Goal: Task Accomplishment & Management: Manage account settings

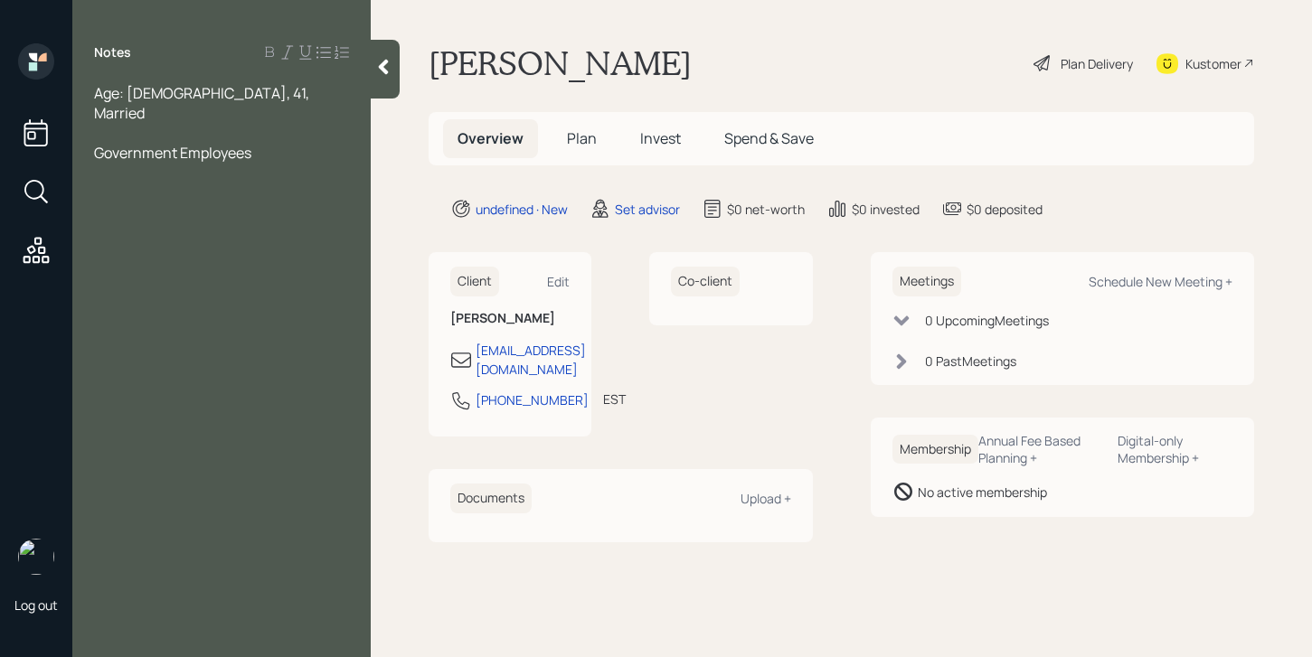
click at [220, 93] on span "Age: [DEMOGRAPHIC_DATA], 41, Married" at bounding box center [203, 103] width 218 height 40
click at [286, 143] on div "Government Employees" at bounding box center [221, 153] width 255 height 20
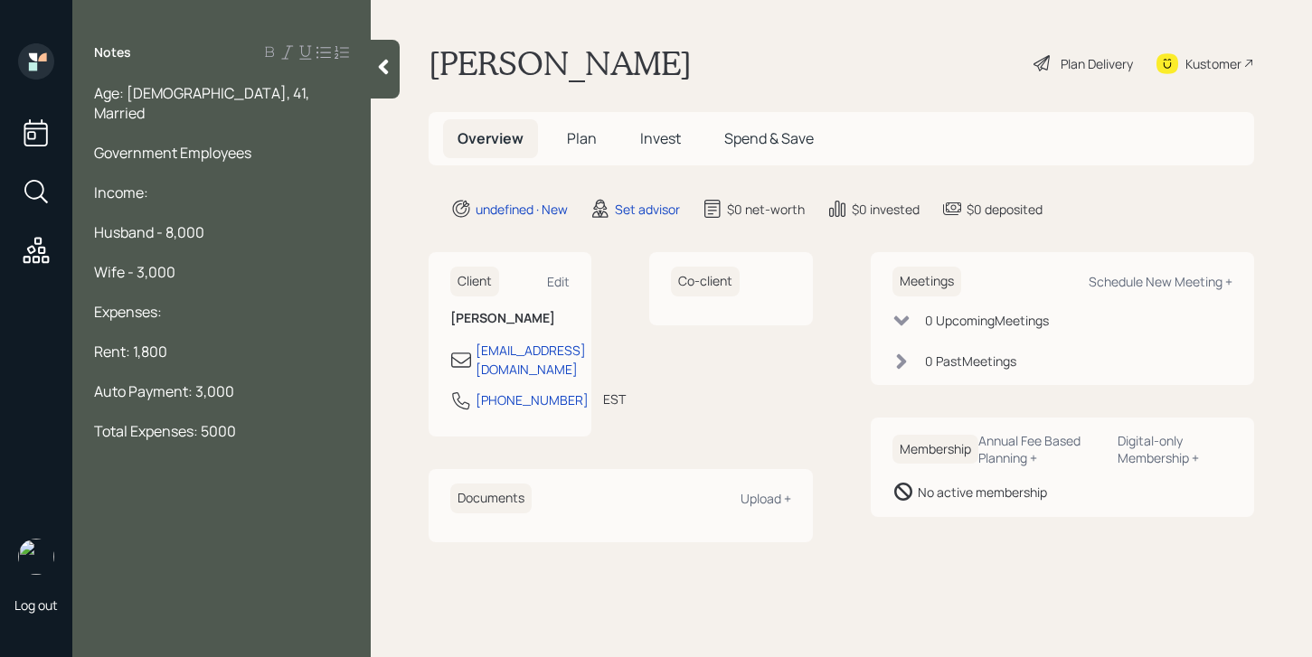
click at [212, 421] on span "Total Expenses: 5000" at bounding box center [165, 431] width 142 height 20
click at [277, 421] on div "Total Expenses: 5,000" at bounding box center [221, 431] width 255 height 20
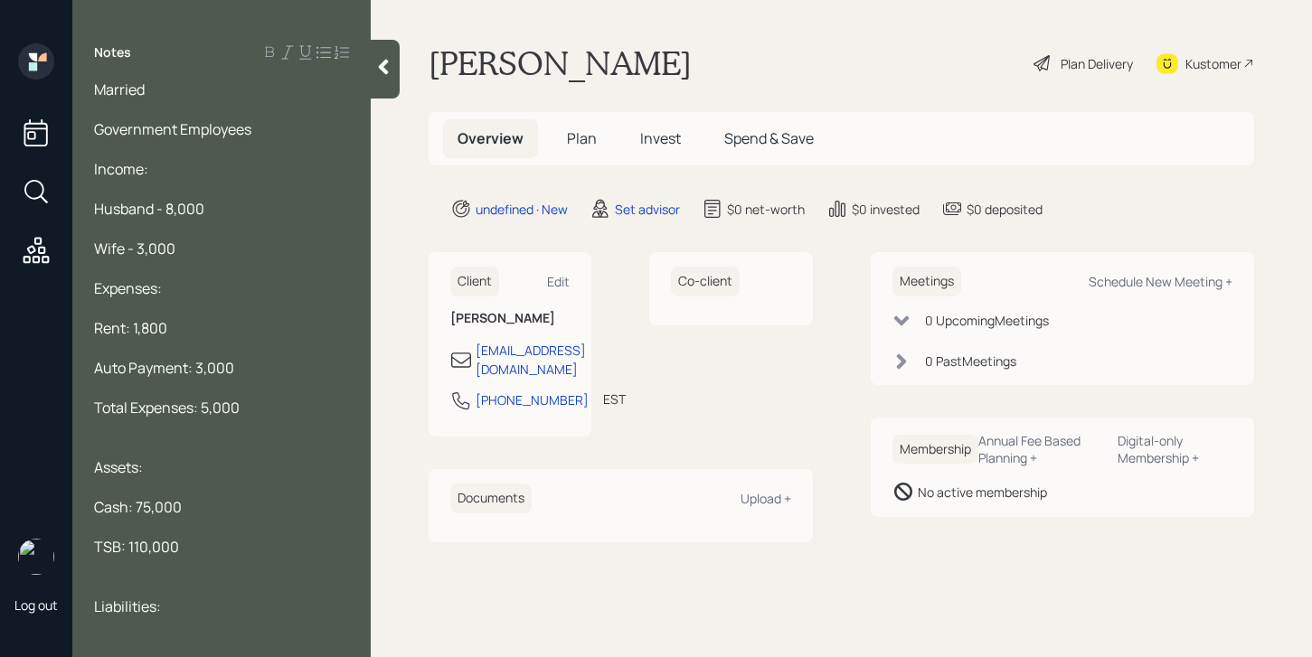
click at [95, 636] on span "22,000" at bounding box center [117, 646] width 47 height 20
click at [237, 636] on div "Auto Loan - 22,000" at bounding box center [221, 646] width 255 height 20
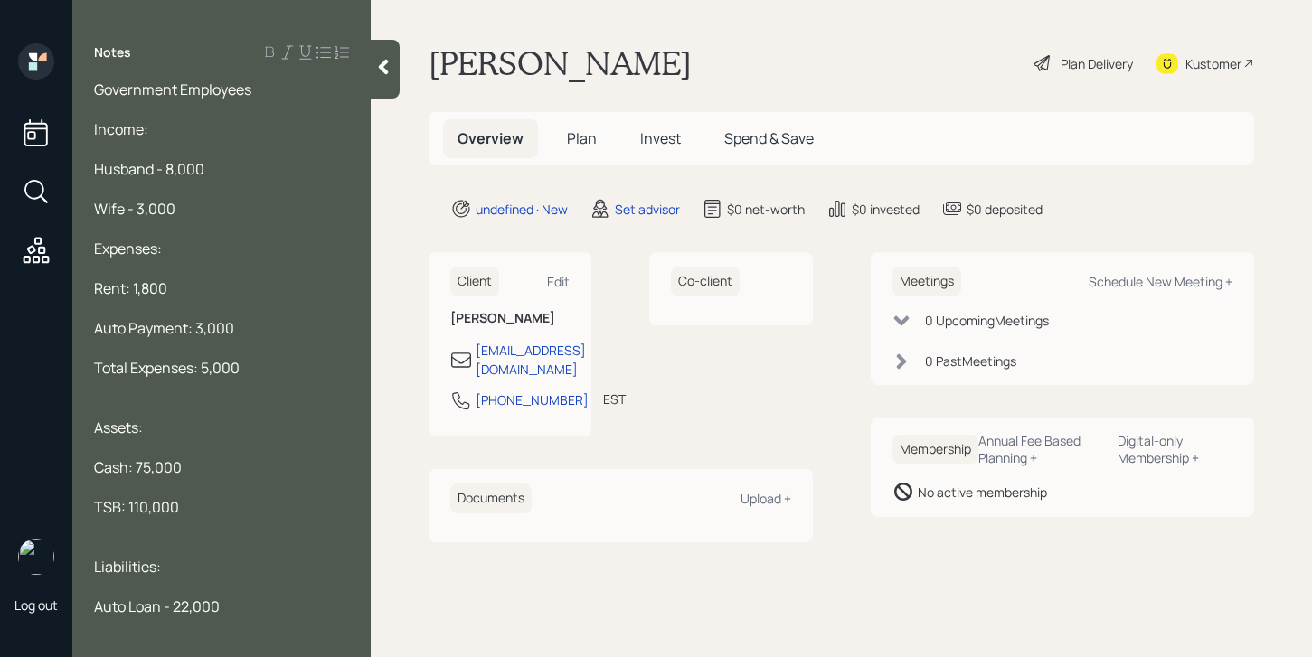
scroll to position [0, 0]
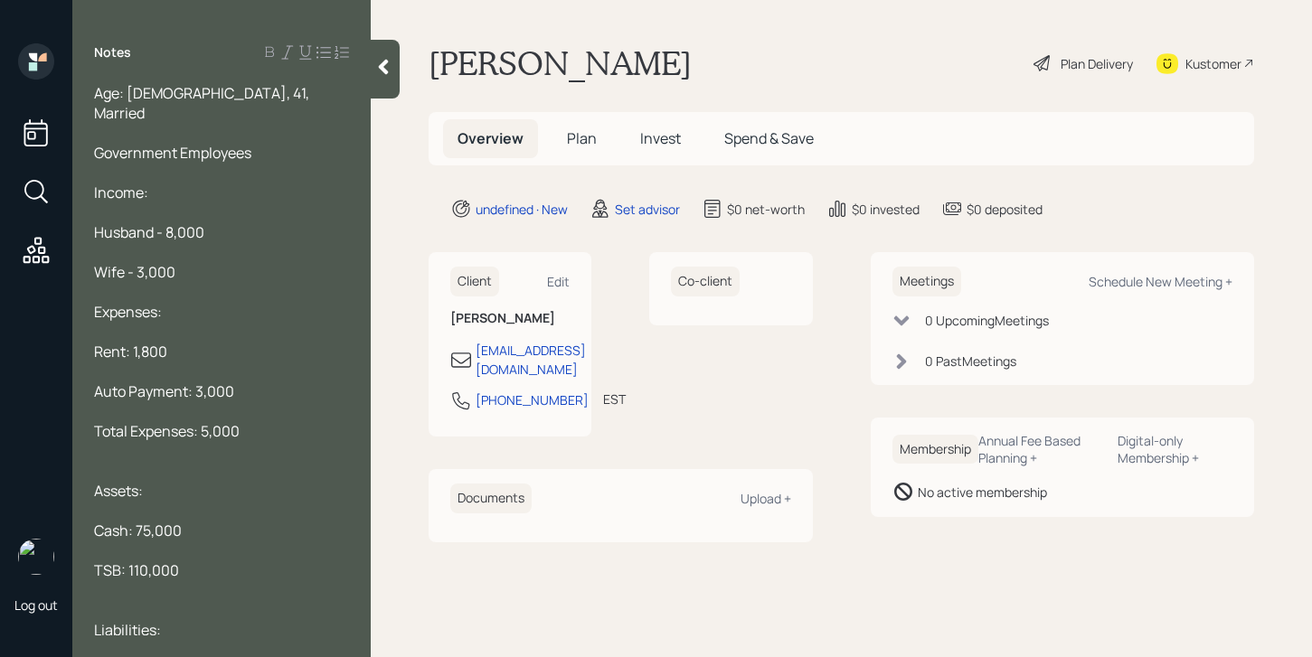
click at [263, 143] on div "Government Employees" at bounding box center [221, 153] width 255 height 20
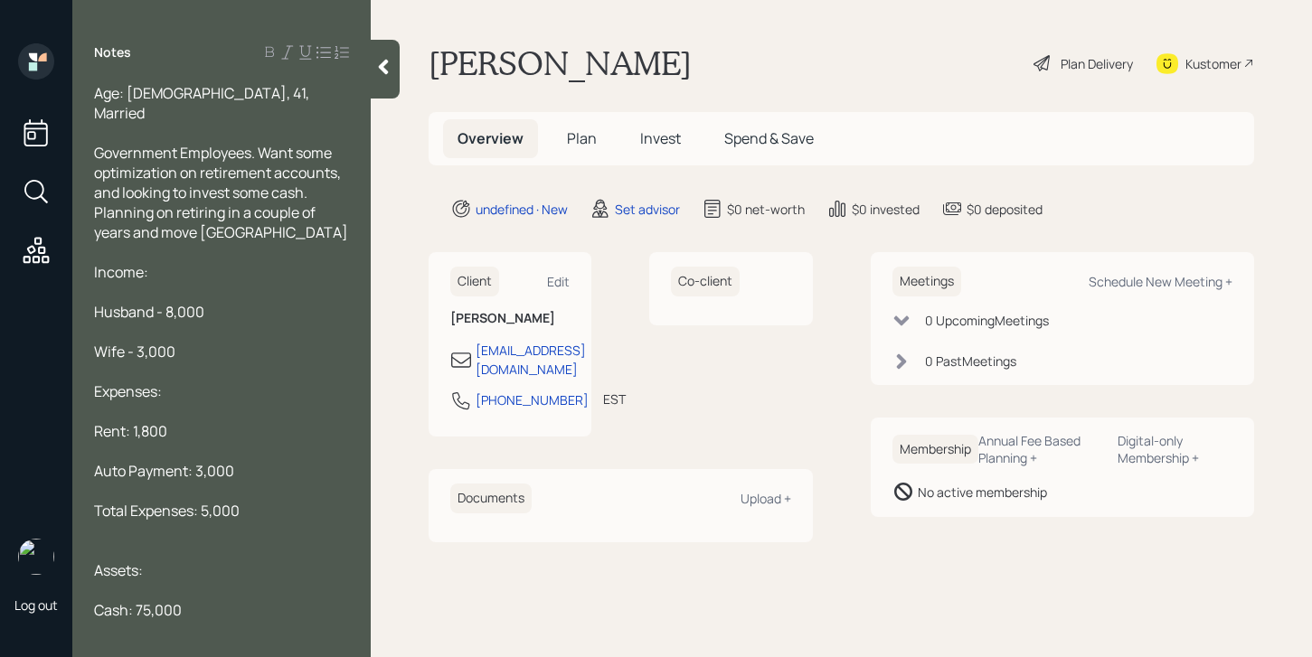
click at [233, 218] on span "Government Employees. Want some optimization on retirement accounts, and lookin…" at bounding box center [221, 192] width 254 height 99
click at [229, 242] on div at bounding box center [221, 252] width 255 height 20
click at [234, 221] on span "Government Employees. Want some optimization on retirement accounts, and lookin…" at bounding box center [221, 192] width 254 height 99
click at [241, 221] on span "Government Employees. Want some optimization on retirement accounts, and lookin…" at bounding box center [221, 192] width 254 height 99
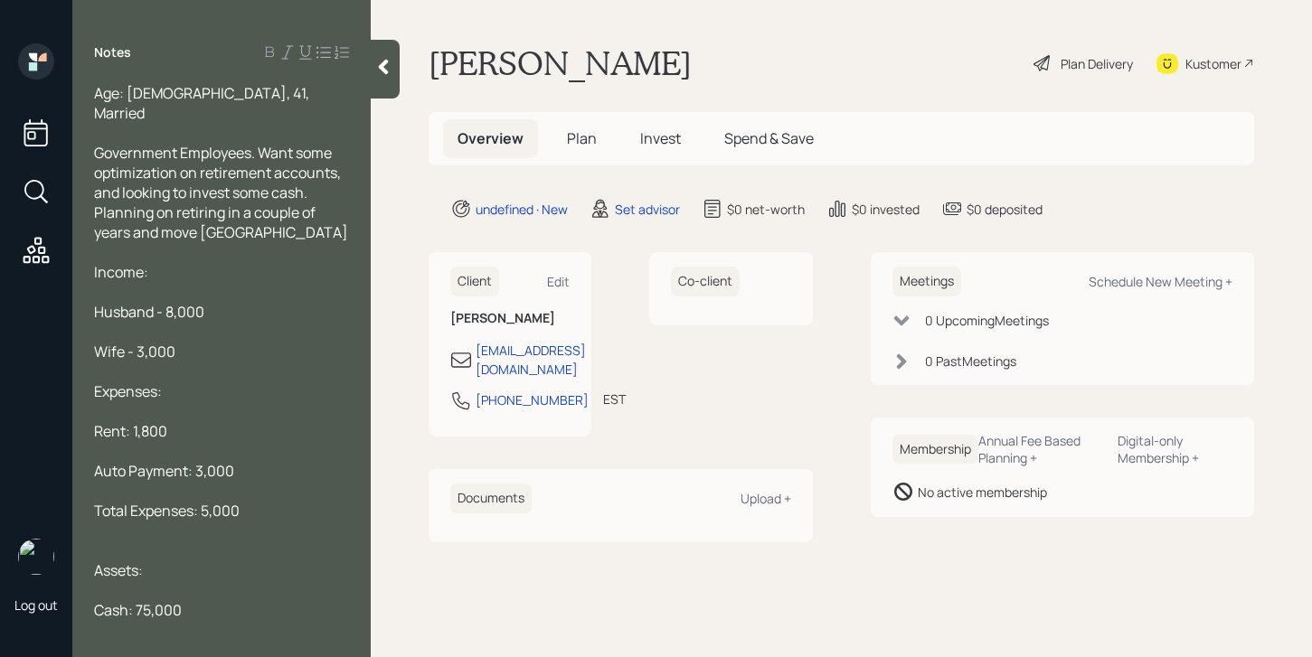
click at [231, 211] on span "Government Employees. Want some optimization on retirement accounts, and lookin…" at bounding box center [221, 192] width 254 height 99
click at [285, 242] on div at bounding box center [221, 252] width 255 height 20
click at [210, 216] on span "Government Employees. Want some optimization on retirement accounts, and lookin…" at bounding box center [218, 192] width 249 height 99
click at [251, 214] on span "Government Employees. Want some optimization on retirement accounts, and lookin…" at bounding box center [218, 192] width 249 height 99
click at [231, 212] on span "Government Employees. Want some optimization on retirement accounts, and lookin…" at bounding box center [218, 192] width 249 height 99
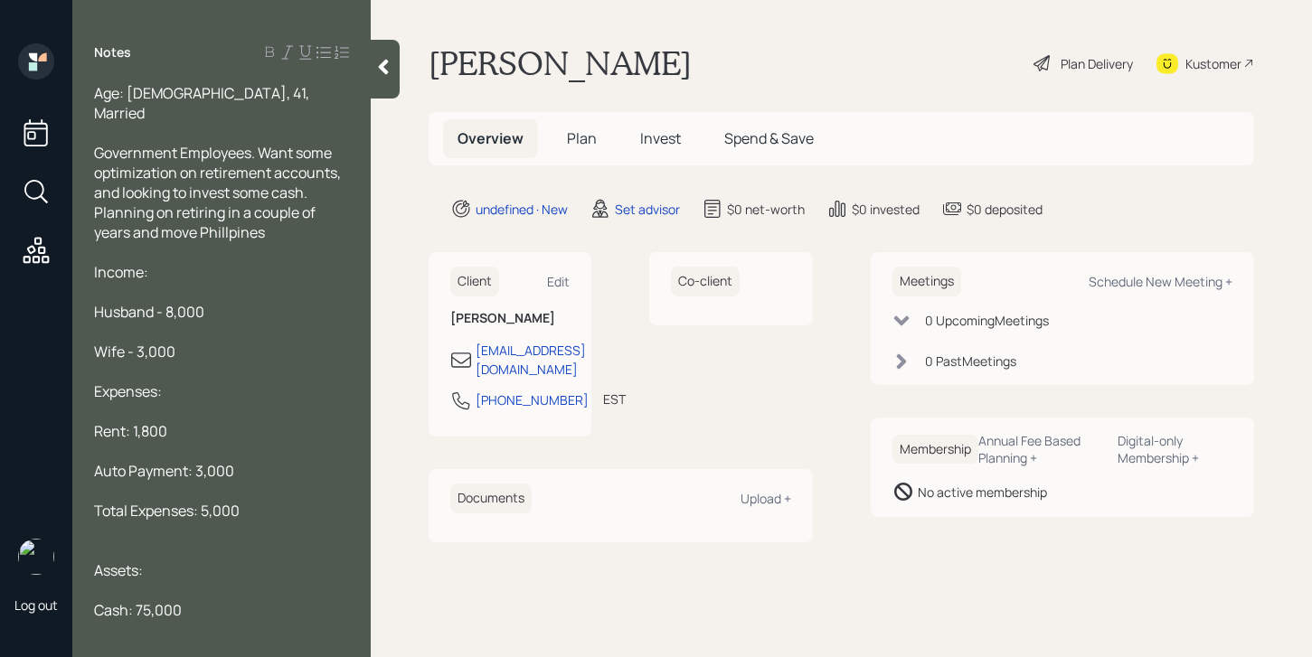
click at [393, 64] on div at bounding box center [385, 69] width 29 height 59
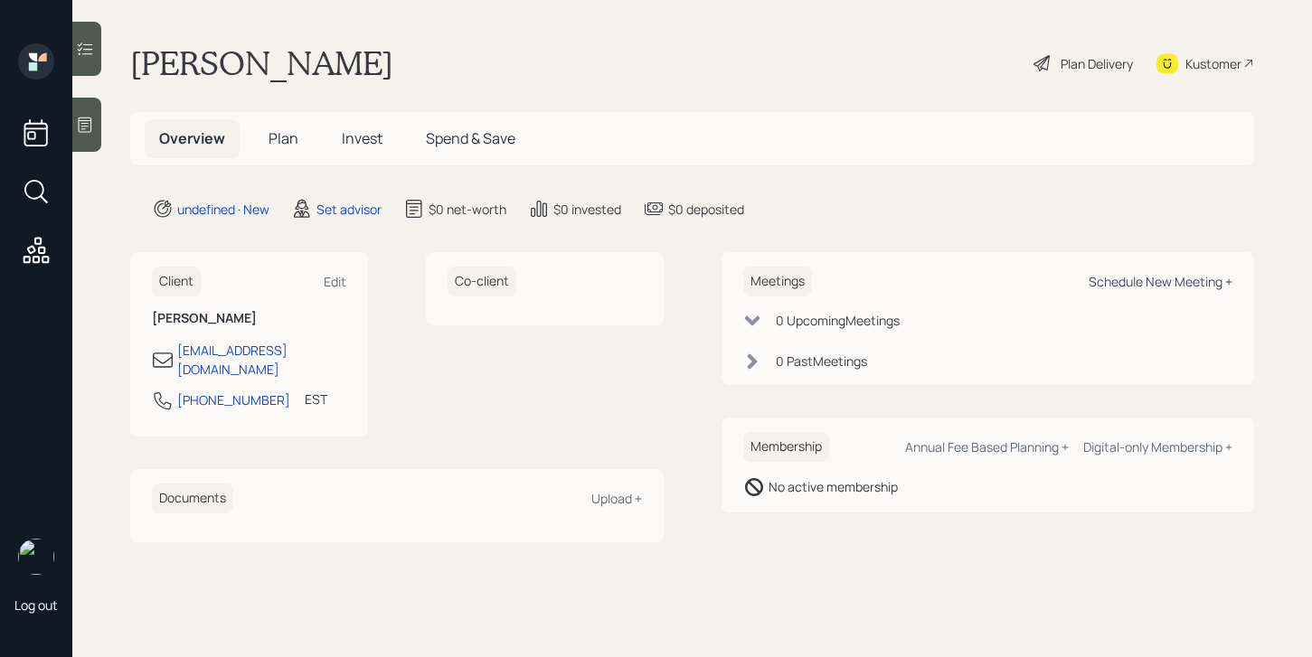
click at [1115, 281] on div "Schedule New Meeting +" at bounding box center [1160, 281] width 144 height 17
select select "round-[PERSON_NAME]"
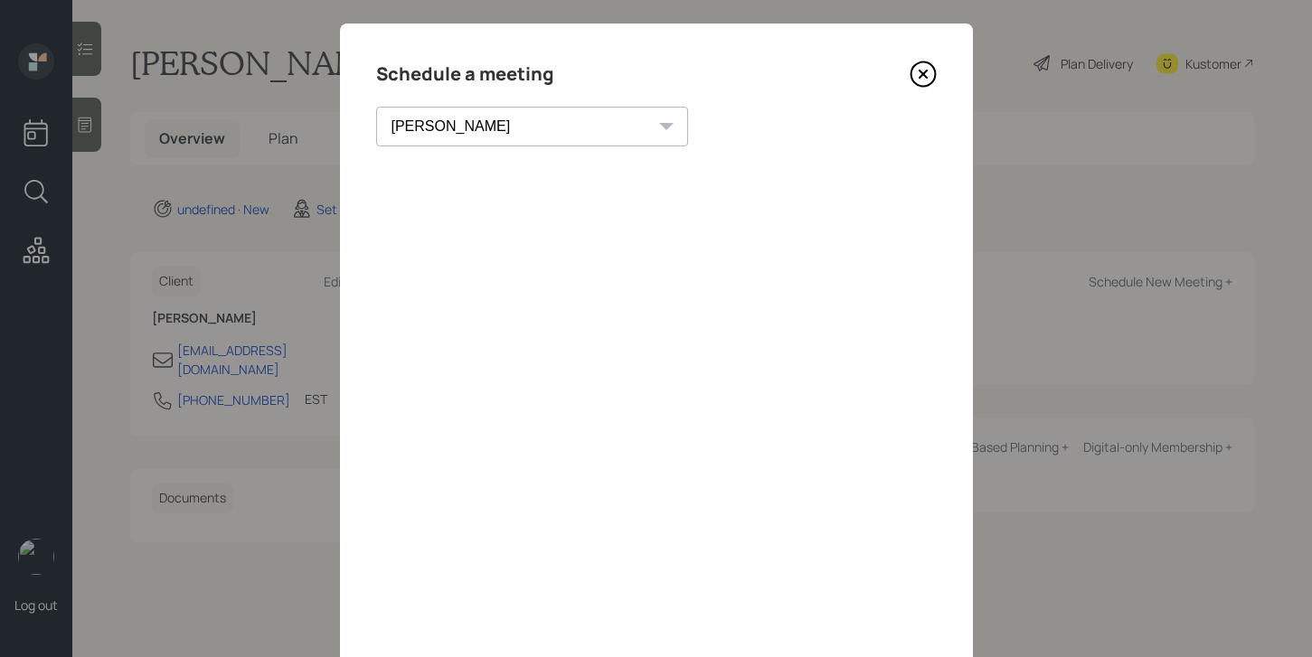
scroll to position [16, 0]
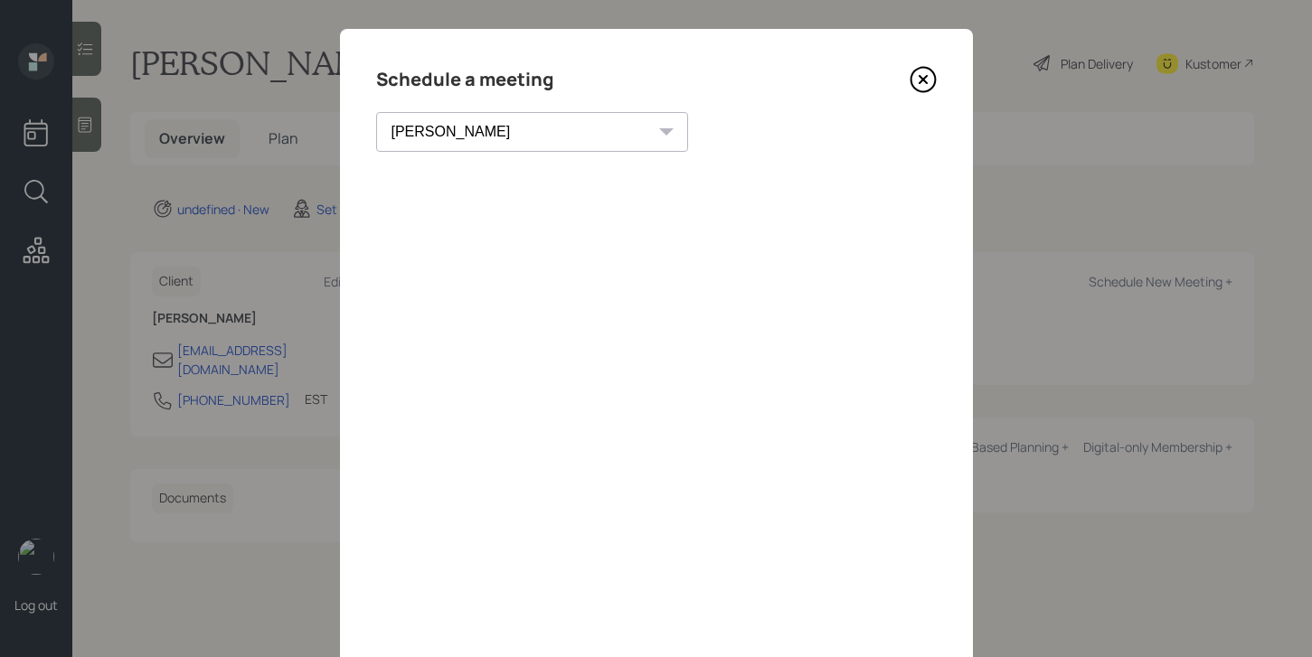
click at [921, 73] on icon at bounding box center [922, 79] width 27 height 27
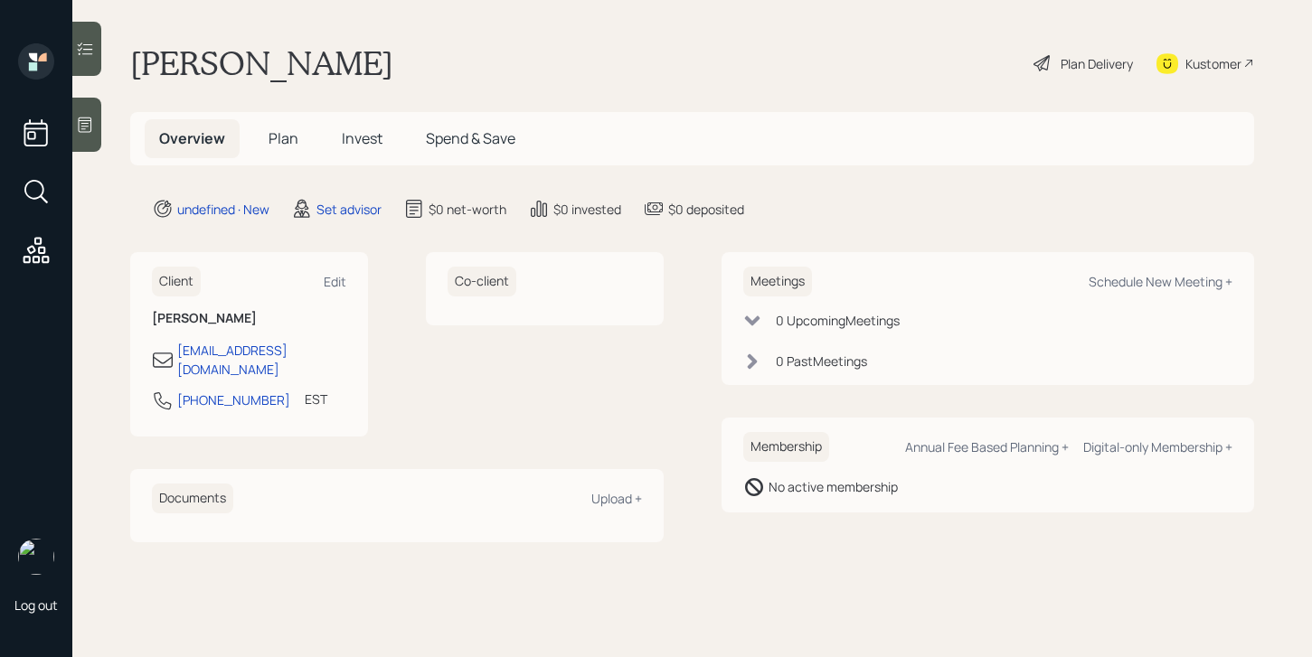
click at [96, 139] on div at bounding box center [86, 125] width 29 height 54
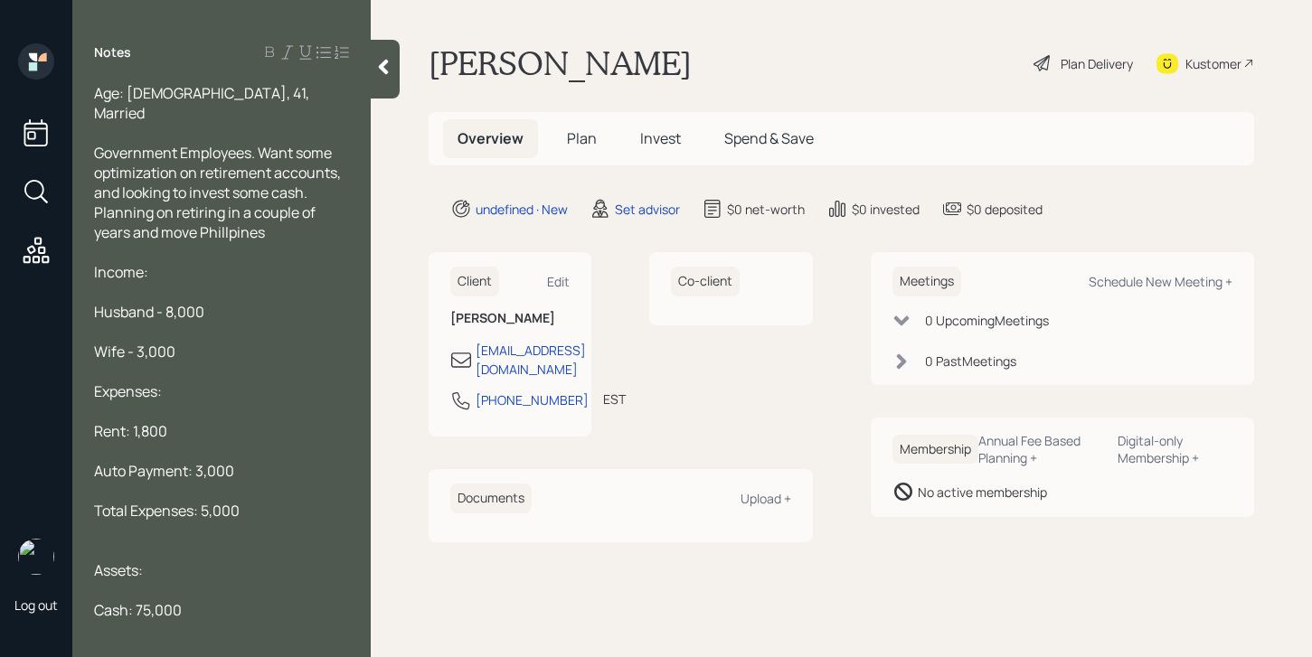
click at [262, 212] on span "Government Employees. Want some optimization on retirement accounts, and lookin…" at bounding box center [218, 192] width 249 height 99
click at [242, 214] on span "Government Employees. Want some optimization on retirement accounts, and lookin…" at bounding box center [218, 192] width 249 height 99
click at [253, 215] on span "Government Employees. Want some optimization on retirement accounts, and lookin…" at bounding box center [218, 192] width 249 height 99
click at [267, 148] on span "Government Employees. Want some optimization on retirement accounts, and lookin…" at bounding box center [218, 192] width 249 height 99
click at [99, 180] on span "Government Employees. Want some optimization on retirement accounts, and lookin…" at bounding box center [218, 192] width 249 height 99
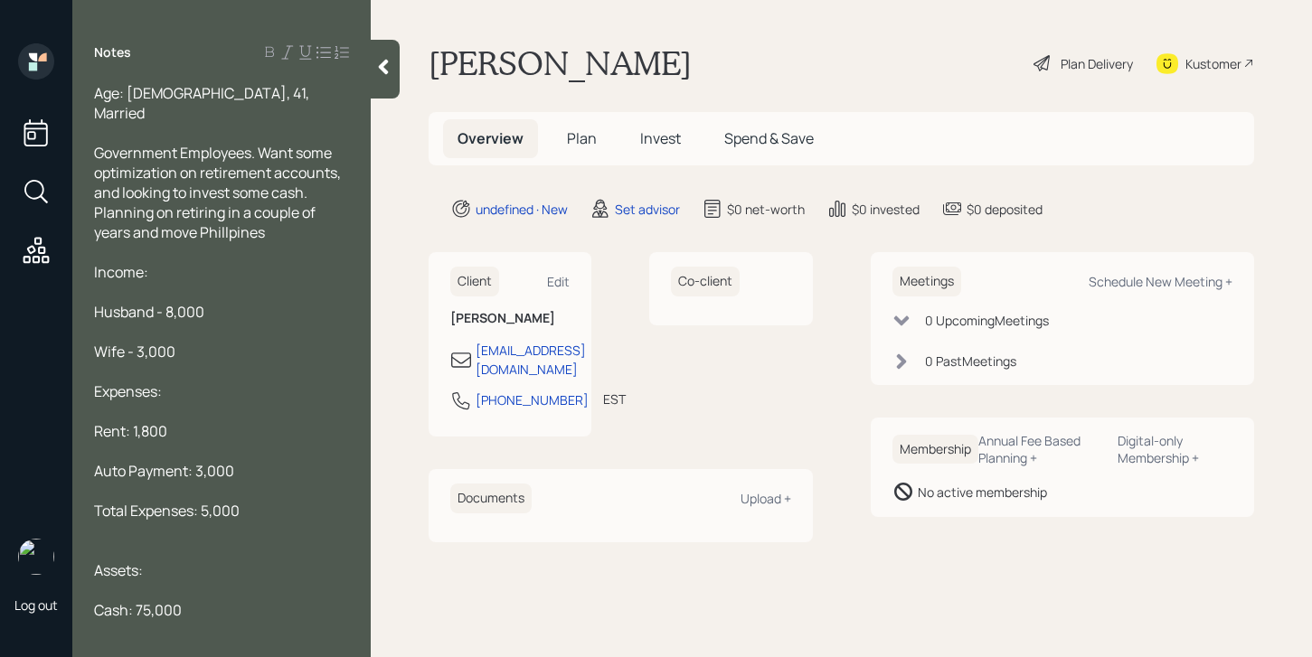
click at [260, 143] on span "Government Employees. Want some optimization on retirement accounts, and lookin…" at bounding box center [218, 192] width 249 height 99
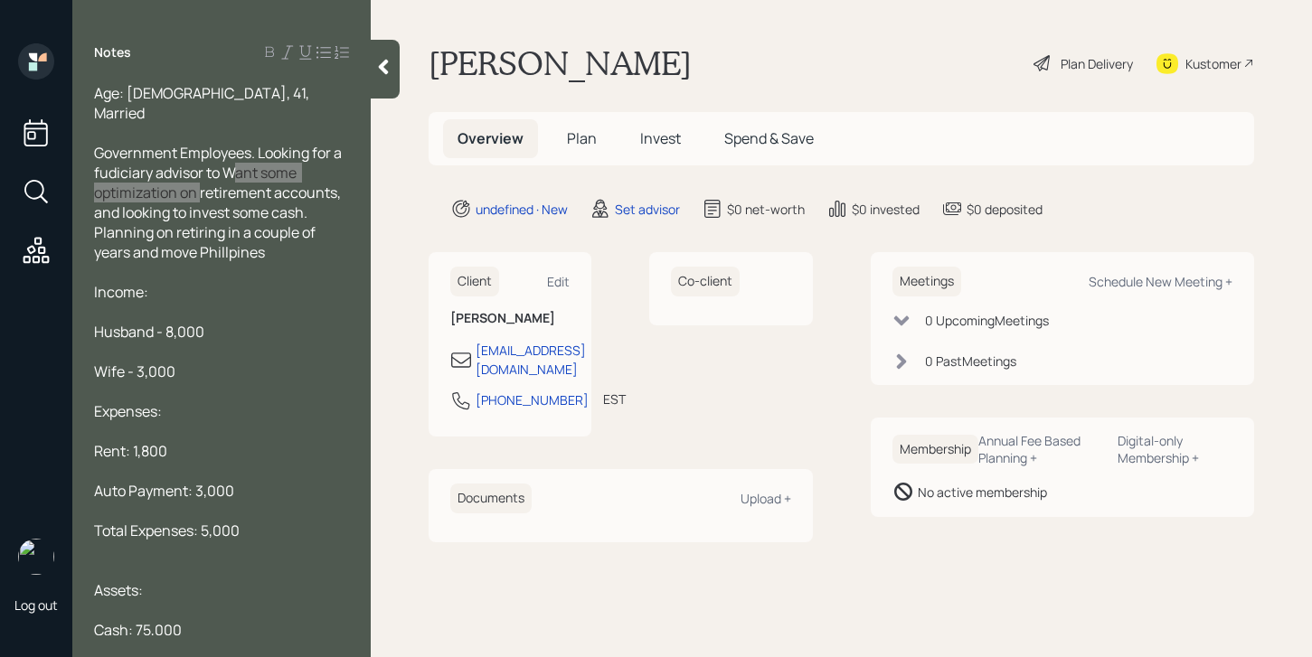
drag, startPoint x: 201, startPoint y: 169, endPoint x: 225, endPoint y: 152, distance: 29.8
click at [238, 145] on span "Government Employees. Looking for a fudiciary advisor to Want some optimization…" at bounding box center [219, 202] width 250 height 119
click at [193, 157] on span "Government Employees. Looking for a fudiciary advisor to Want some optimization…" at bounding box center [219, 202] width 250 height 119
click at [198, 162] on span "Government Employees. Looking for a fudiciary advisor to Want some optimization…" at bounding box center [219, 202] width 250 height 119
click at [200, 175] on span "Government Employees. Looking for a fudiciary advisor to Want some optimization…" at bounding box center [219, 202] width 250 height 119
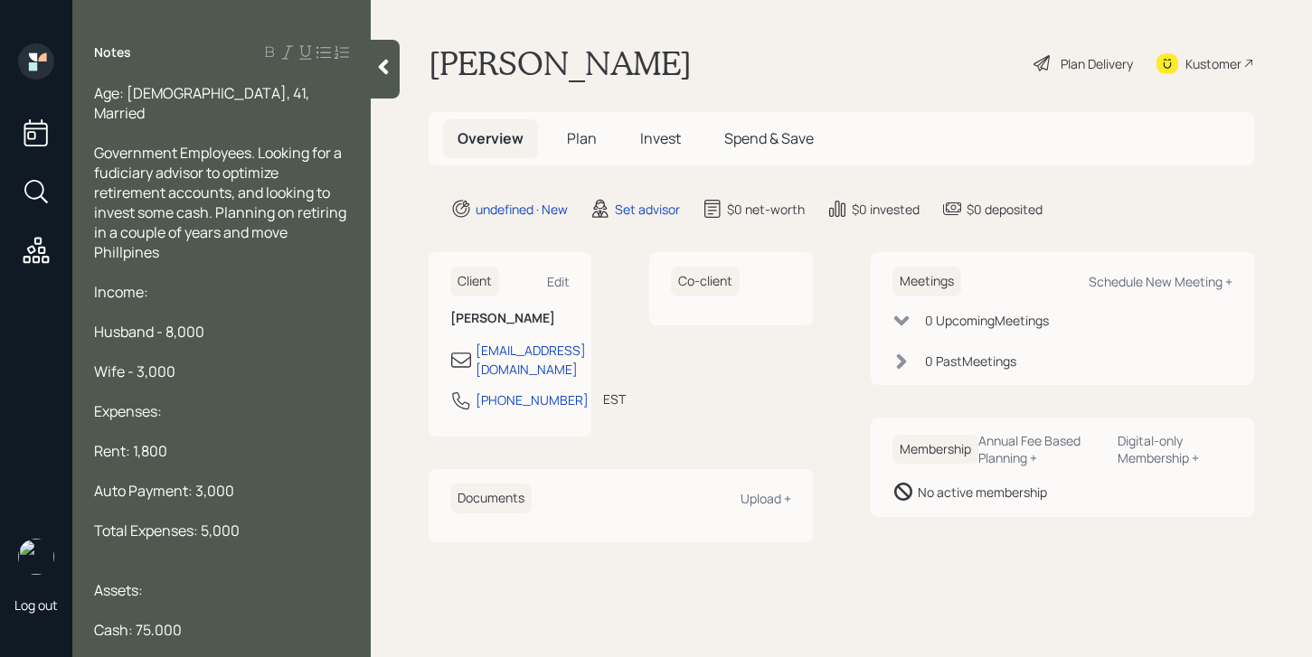
click at [132, 149] on span "Government Employees. Looking for a fudiciary advisor to optimize retirement ac…" at bounding box center [221, 202] width 255 height 119
click at [135, 152] on span "Government Employees. Looking for a fudiciary advisor to optimize retirement ac…" at bounding box center [221, 202] width 255 height 119
click at [247, 237] on div "Government Employees. Looking for a fiduciary advisor to optimize retirement ac…" at bounding box center [221, 202] width 255 height 119
click at [247, 342] on div at bounding box center [221, 352] width 255 height 20
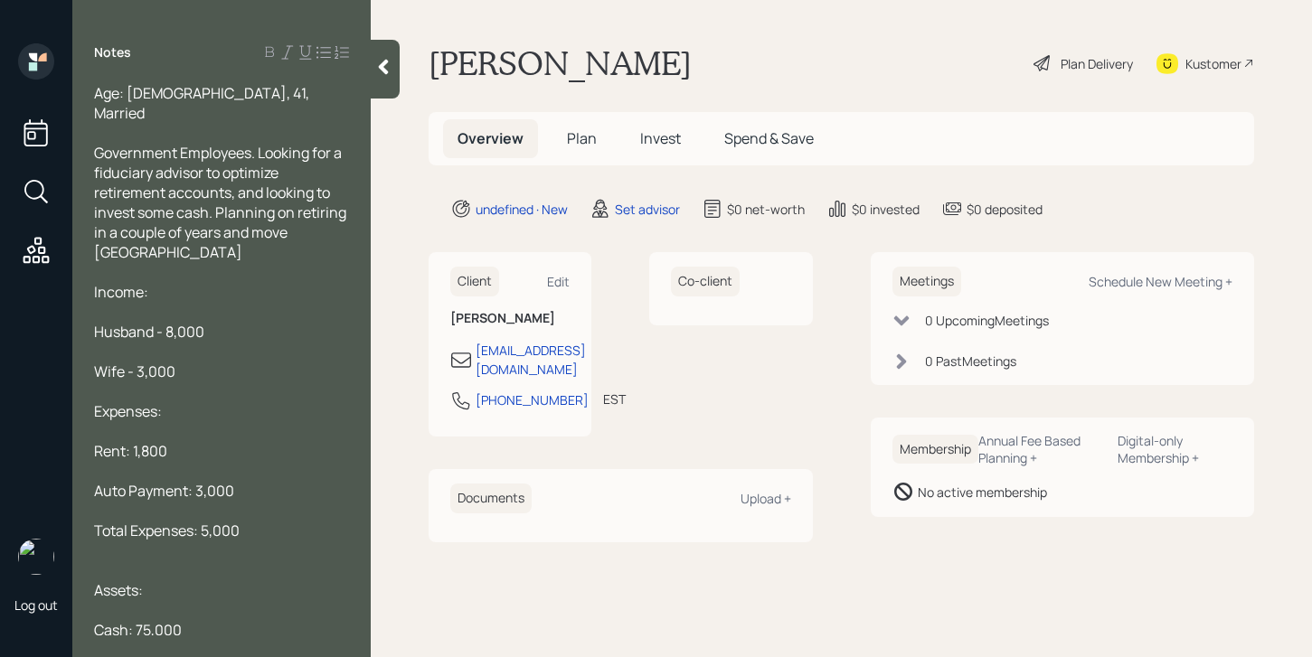
click at [240, 362] on div "Wife - 3,000" at bounding box center [221, 372] width 255 height 20
click at [370, 76] on div "Notes Age: [DEMOGRAPHIC_DATA], 41, Married Government Employees. Looking for a …" at bounding box center [221, 339] width 298 height 592
click at [379, 68] on icon at bounding box center [383, 67] width 18 height 18
